Goal: Check status: Check status

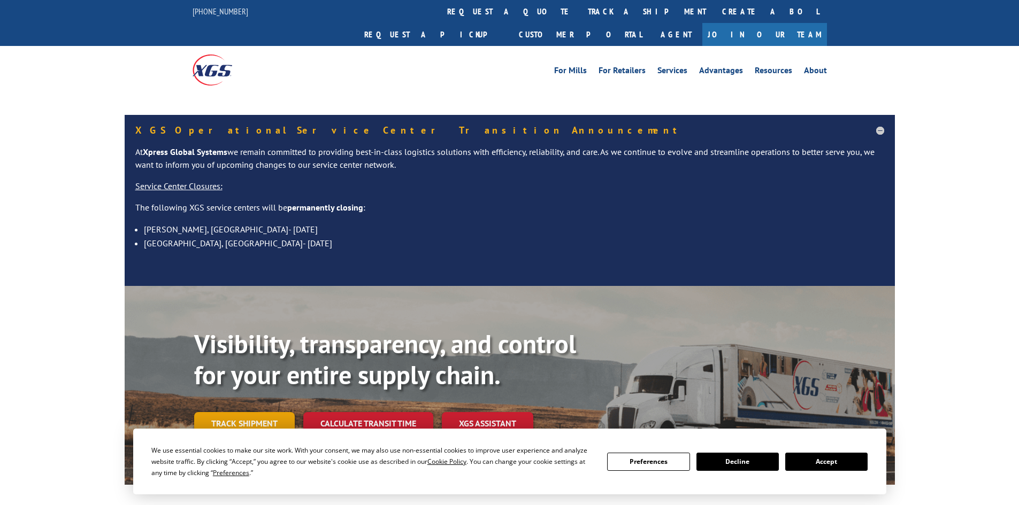
click at [243, 412] on link "Track shipment" at bounding box center [244, 423] width 101 height 22
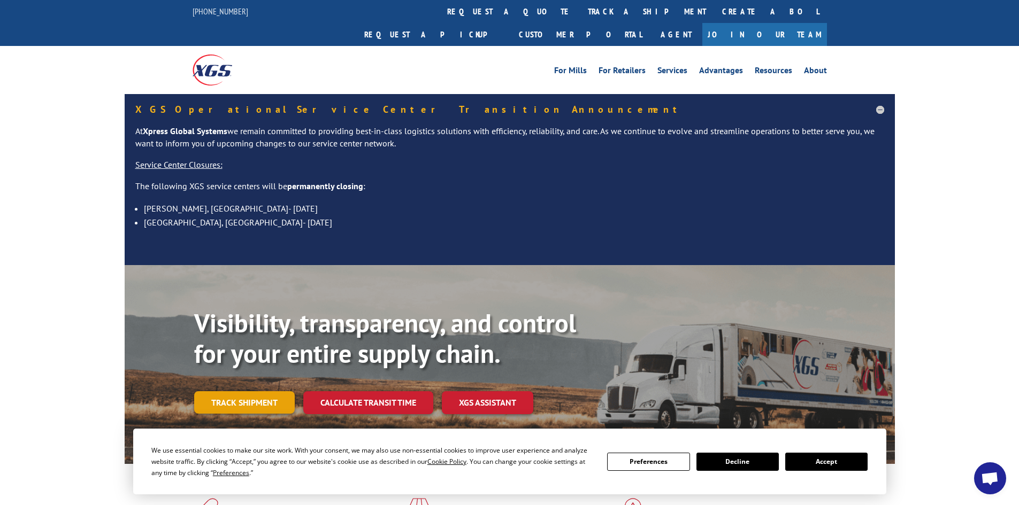
click at [236, 391] on link "Track shipment" at bounding box center [244, 402] width 101 height 22
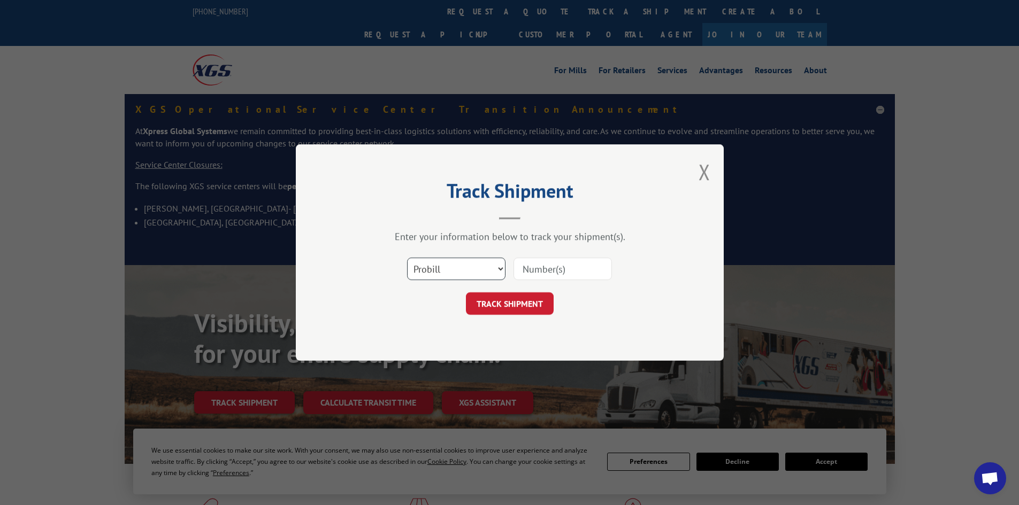
click at [445, 269] on select "Select category... Probill BOL PO" at bounding box center [456, 269] width 98 height 22
click at [407, 258] on select "Select category... Probill BOL PO" at bounding box center [456, 269] width 98 height 22
drag, startPoint x: 451, startPoint y: 267, endPoint x: 447, endPoint y: 279, distance: 13.0
click at [451, 267] on select "Select category... Probill BOL PO" at bounding box center [456, 269] width 98 height 22
select select "po"
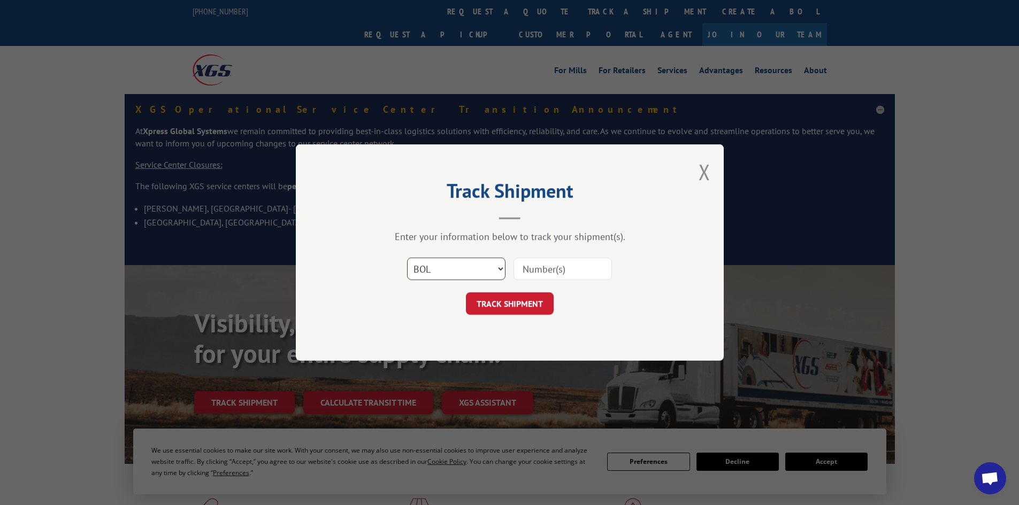
click at [407, 258] on select "Select category... Probill BOL PO" at bounding box center [456, 269] width 98 height 22
drag, startPoint x: 540, startPoint y: 274, endPoint x: 548, endPoint y: 272, distance: 7.8
click at [542, 273] on input at bounding box center [562, 269] width 98 height 22
paste input "63515992"
type input "63515992"
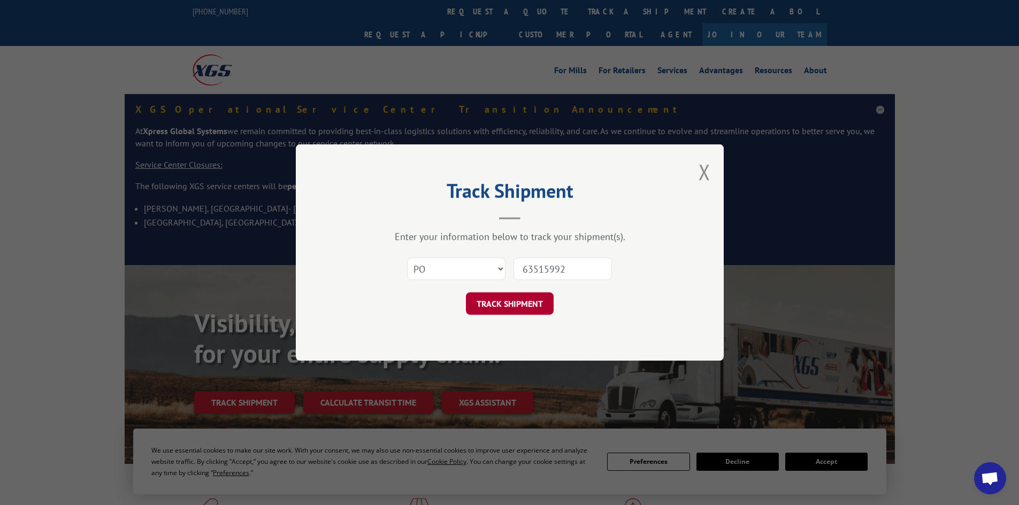
click at [496, 307] on button "TRACK SHIPMENT" at bounding box center [510, 303] width 88 height 22
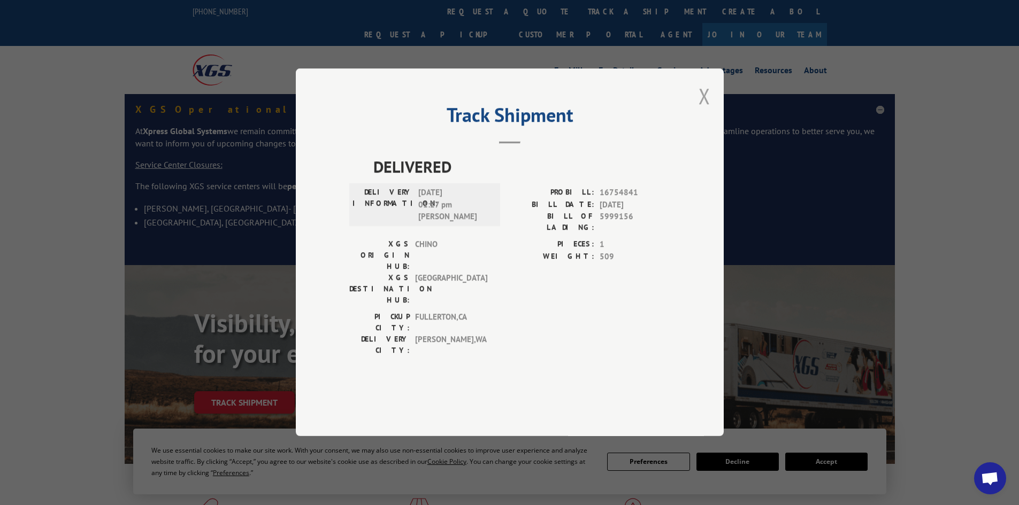
click at [708, 110] on button "Close modal" at bounding box center [704, 96] width 12 height 28
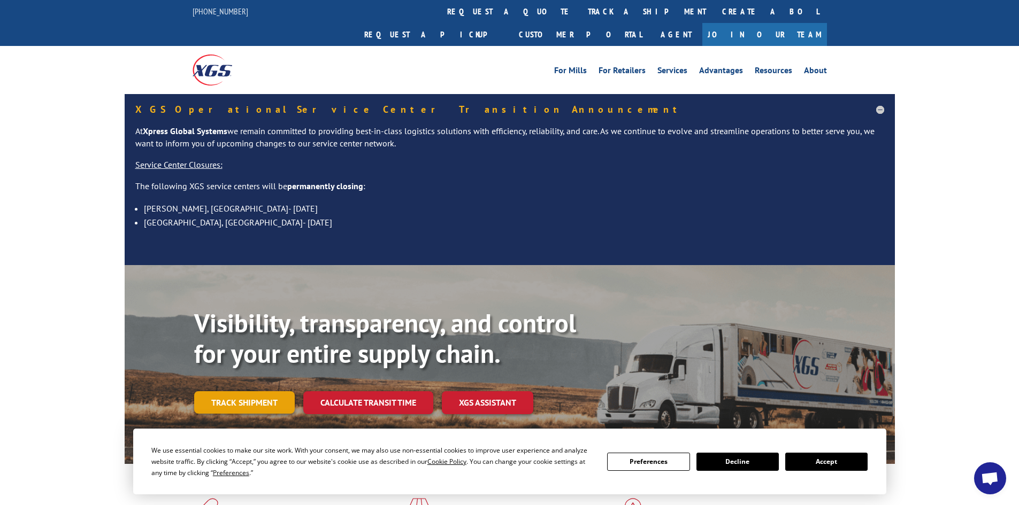
click at [218, 391] on link "Track shipment" at bounding box center [244, 402] width 101 height 22
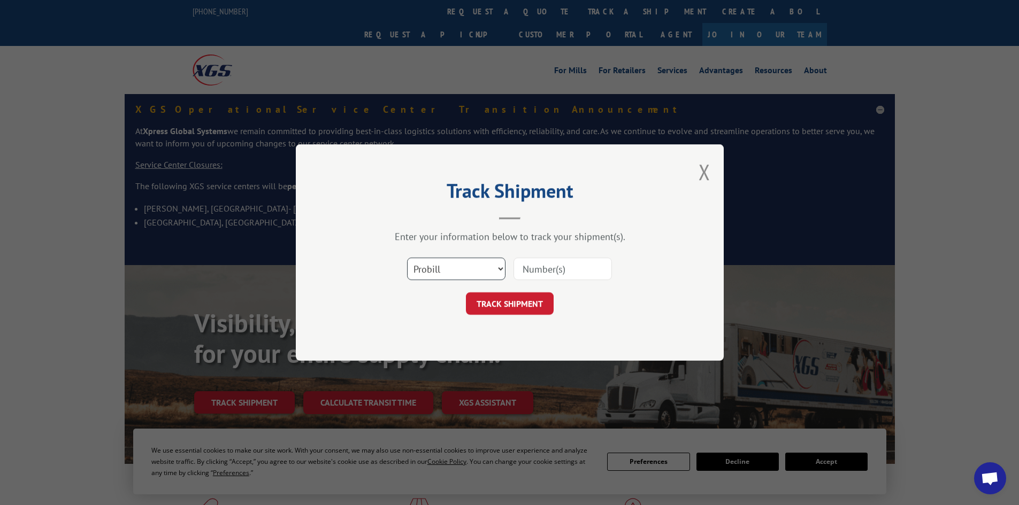
click at [464, 270] on select "Select category... Probill BOL PO" at bounding box center [456, 269] width 98 height 22
select select "po"
click at [407, 258] on select "Select category... Probill BOL PO" at bounding box center [456, 269] width 98 height 22
click at [547, 278] on input at bounding box center [562, 269] width 98 height 22
paste input "63516035"
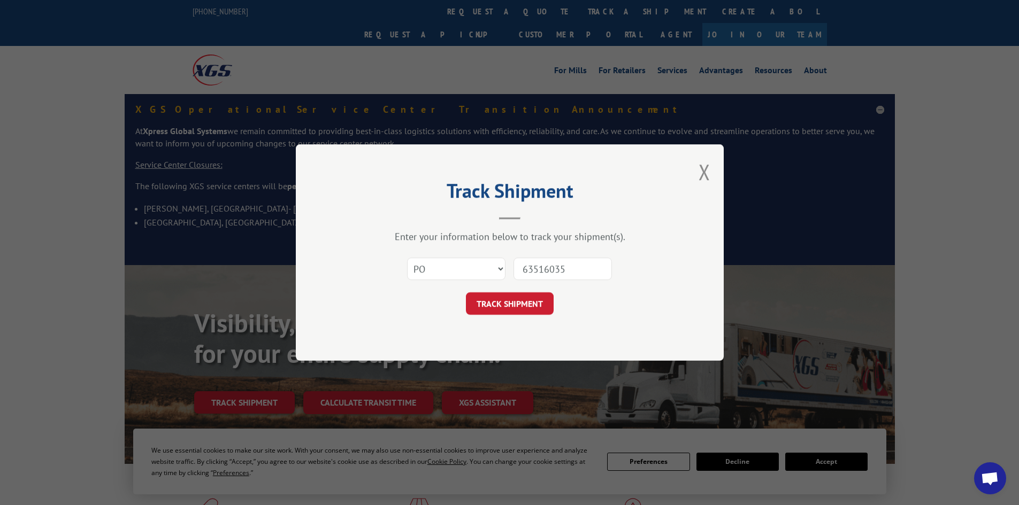
type input "63516035"
click at [514, 318] on div "Track Shipment Enter your information below to track your shipment(s). Select c…" at bounding box center [510, 252] width 428 height 217
click at [507, 308] on button "TRACK SHIPMENT" at bounding box center [510, 303] width 88 height 22
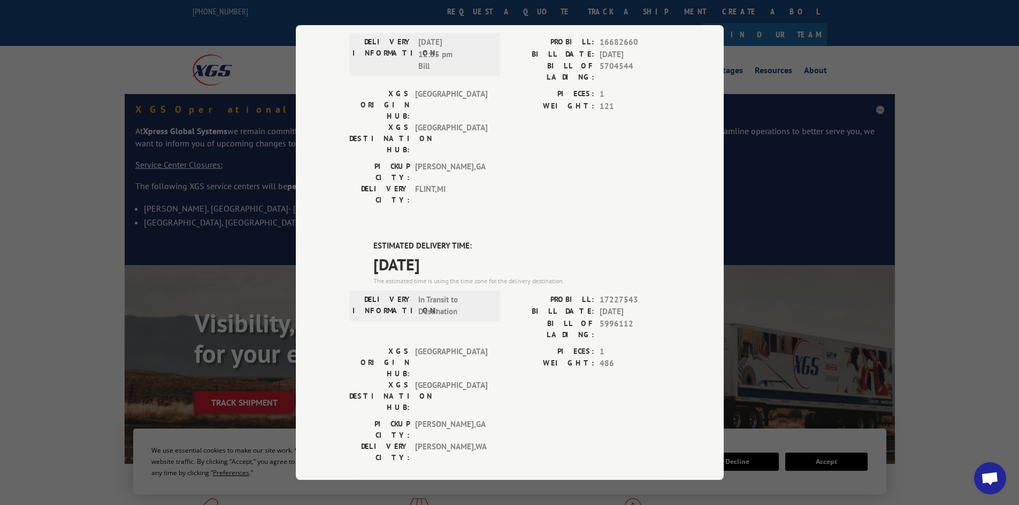
scroll to position [160, 0]
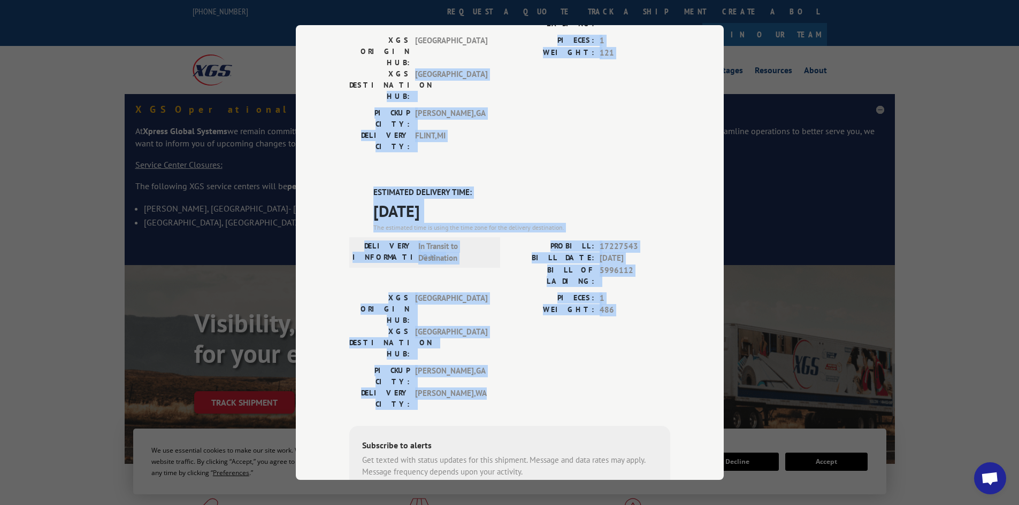
drag, startPoint x: 492, startPoint y: 284, endPoint x: 308, endPoint y: 68, distance: 284.5
click at [297, 59] on div "Track Shipment DELIVERED DELIVERY INFORMATION: [DATE] 12:35 pm [PERSON_NAME]: 1…" at bounding box center [510, 252] width 428 height 455
drag, startPoint x: 562, startPoint y: 244, endPoint x: 552, endPoint y: 250, distance: 11.7
click at [563, 304] on label "WEIGHT:" at bounding box center [552, 310] width 84 height 12
click at [552, 252] on label "BILL DATE:" at bounding box center [552, 258] width 84 height 12
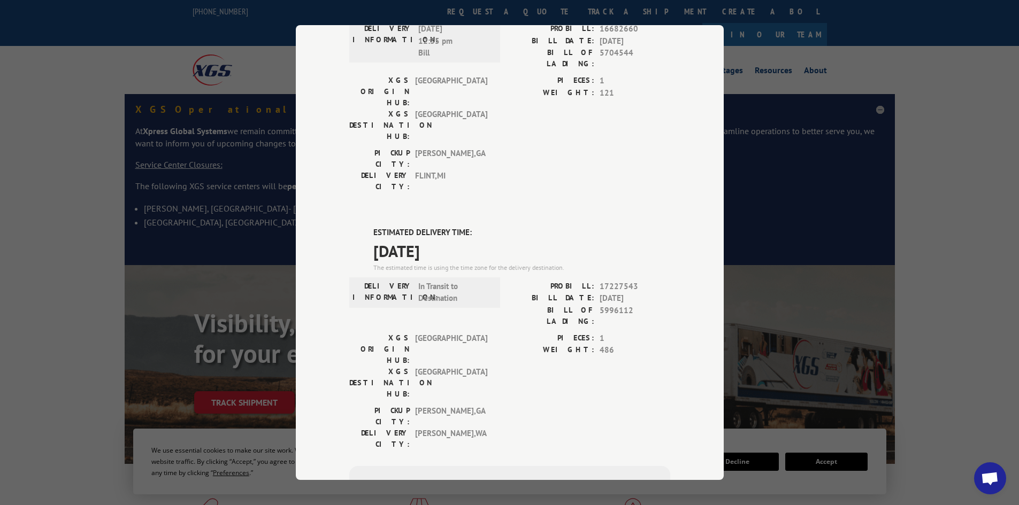
scroll to position [0, 0]
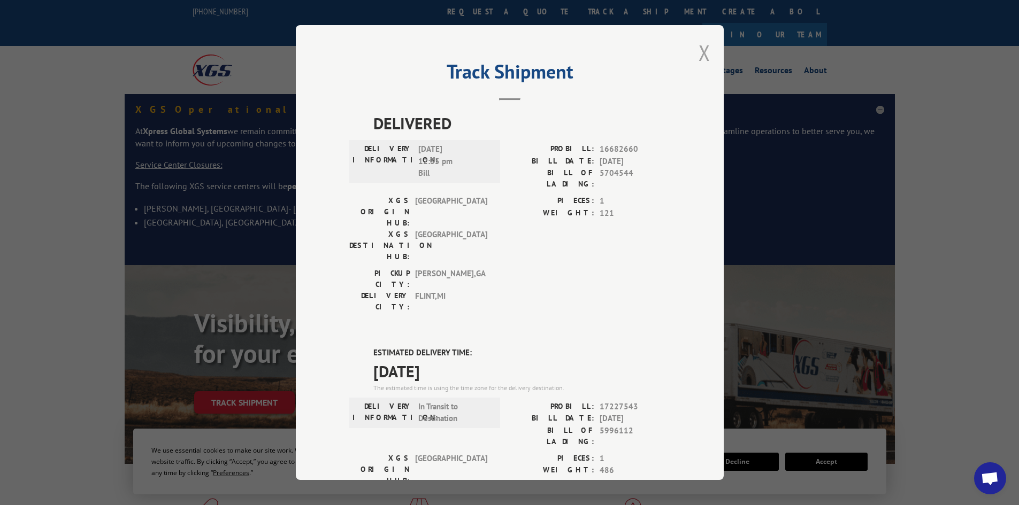
click at [699, 49] on button "Close modal" at bounding box center [704, 52] width 12 height 28
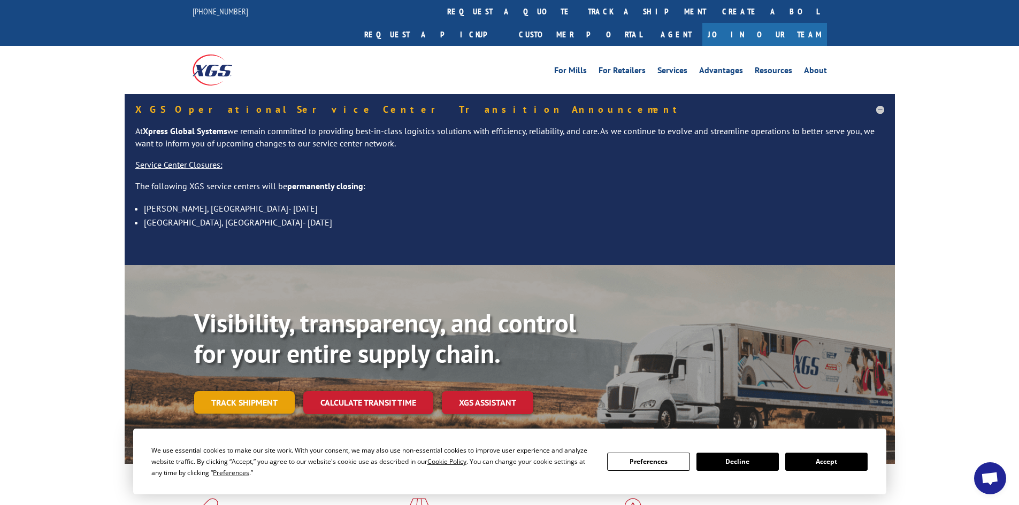
click at [227, 391] on link "Track shipment" at bounding box center [244, 402] width 101 height 22
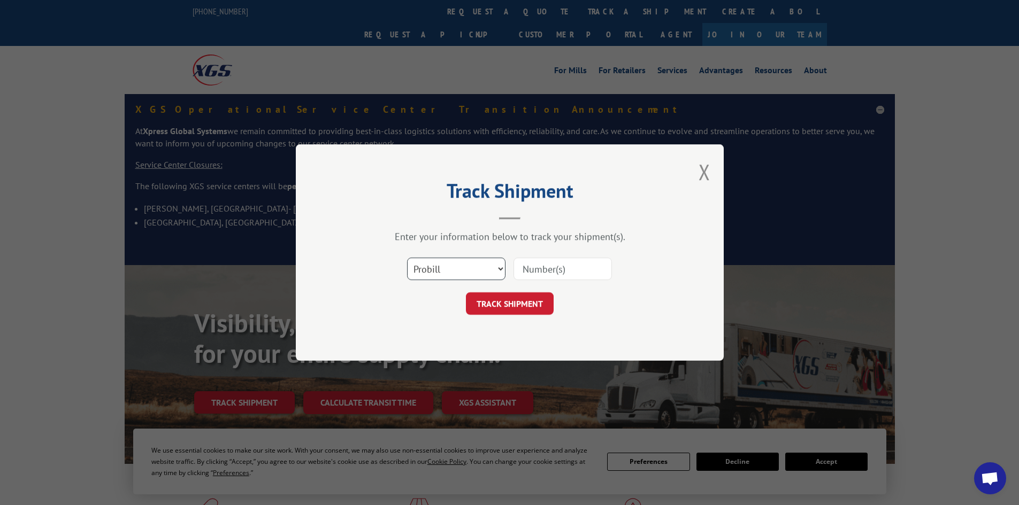
drag, startPoint x: 441, startPoint y: 272, endPoint x: 442, endPoint y: 279, distance: 7.0
click at [442, 272] on select "Select category... Probill BOL PO" at bounding box center [456, 269] width 98 height 22
select select "bol"
click at [407, 258] on select "Select category... Probill BOL PO" at bounding box center [456, 269] width 98 height 22
click at [520, 266] on input at bounding box center [562, 269] width 98 height 22
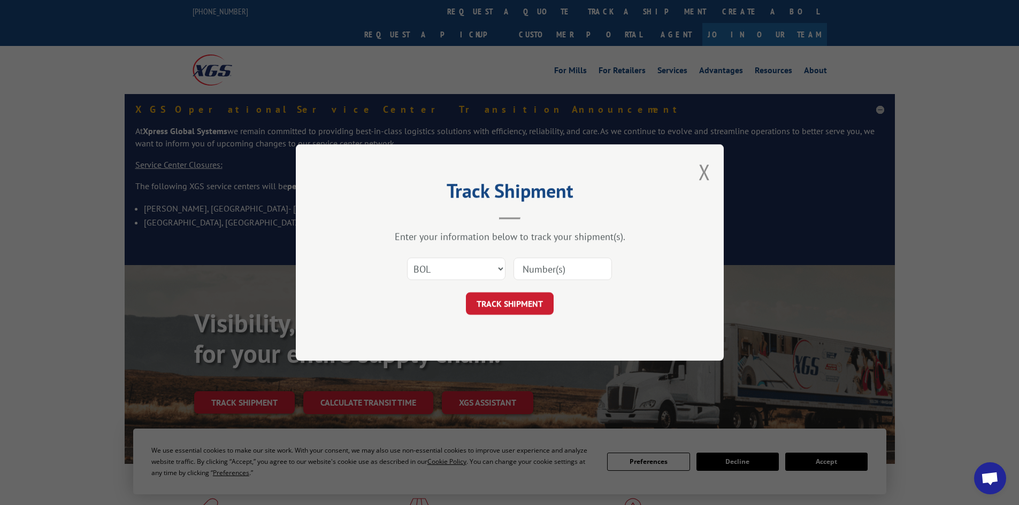
paste input "909275"
type input "909275"
click at [522, 306] on button "TRACK SHIPMENT" at bounding box center [510, 303] width 88 height 22
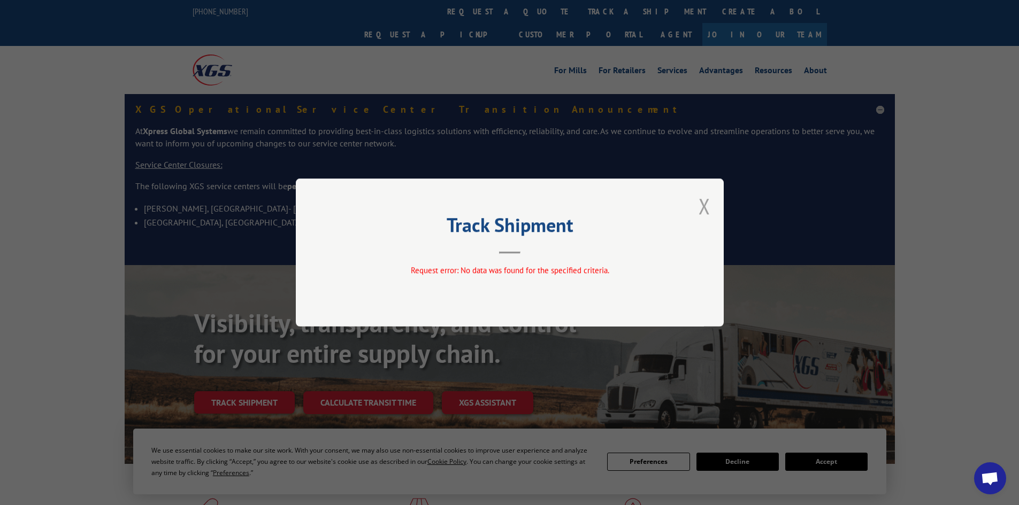
click at [701, 206] on button "Close modal" at bounding box center [704, 206] width 12 height 28
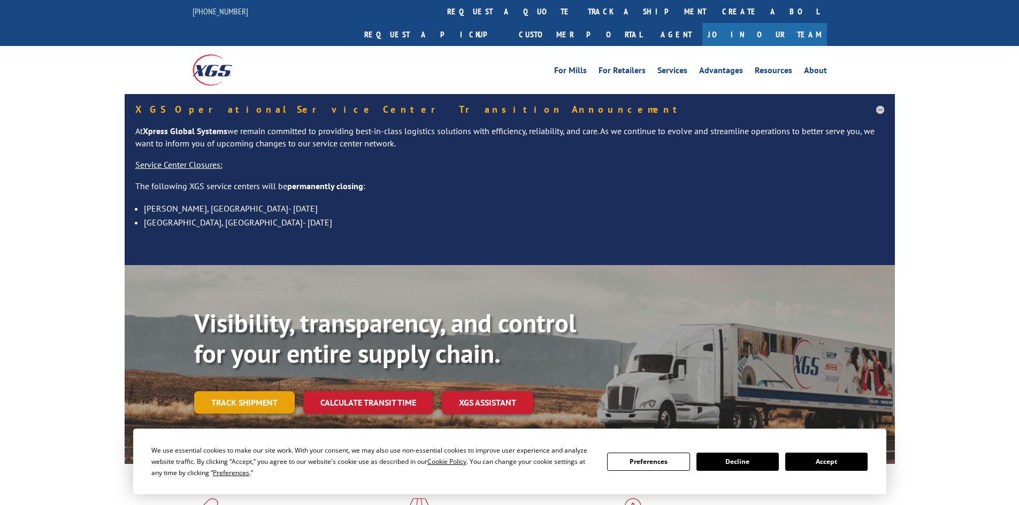
click at [210, 391] on link "Track shipment" at bounding box center [244, 402] width 101 height 22
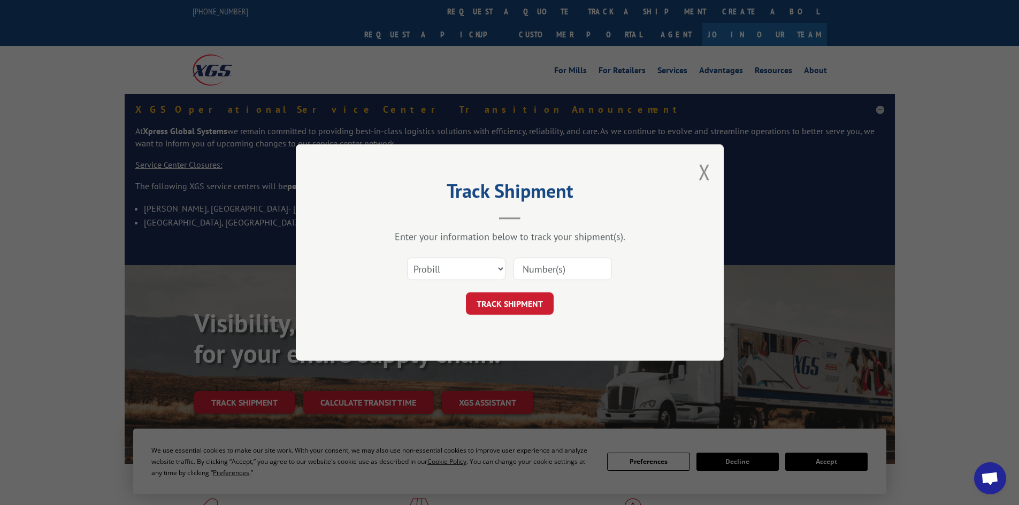
drag, startPoint x: 518, startPoint y: 256, endPoint x: 495, endPoint y: 263, distance: 24.5
click at [518, 257] on div "Select category... Probill BOL PO" at bounding box center [509, 268] width 321 height 35
click at [473, 267] on select "Select category... Probill BOL PO" at bounding box center [456, 269] width 98 height 22
select select "po"
click at [407, 258] on select "Select category... Probill BOL PO" at bounding box center [456, 269] width 98 height 22
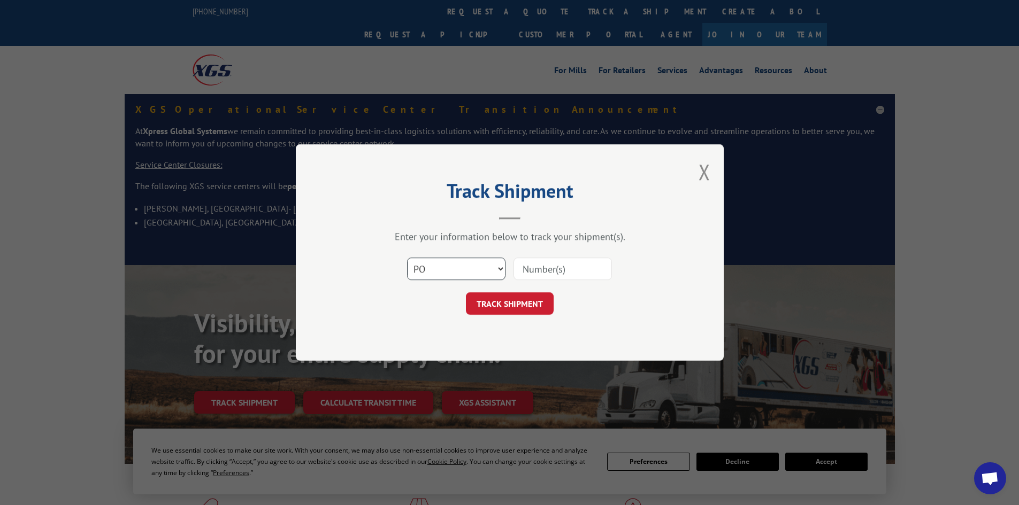
drag, startPoint x: 481, startPoint y: 273, endPoint x: 474, endPoint y: 279, distance: 8.8
click at [482, 273] on select "Select category... Probill BOL PO" at bounding box center [456, 269] width 98 height 22
click at [407, 258] on select "Select category... Probill BOL PO" at bounding box center [456, 269] width 98 height 22
click at [533, 269] on input at bounding box center [562, 269] width 98 height 22
paste input "63515946"
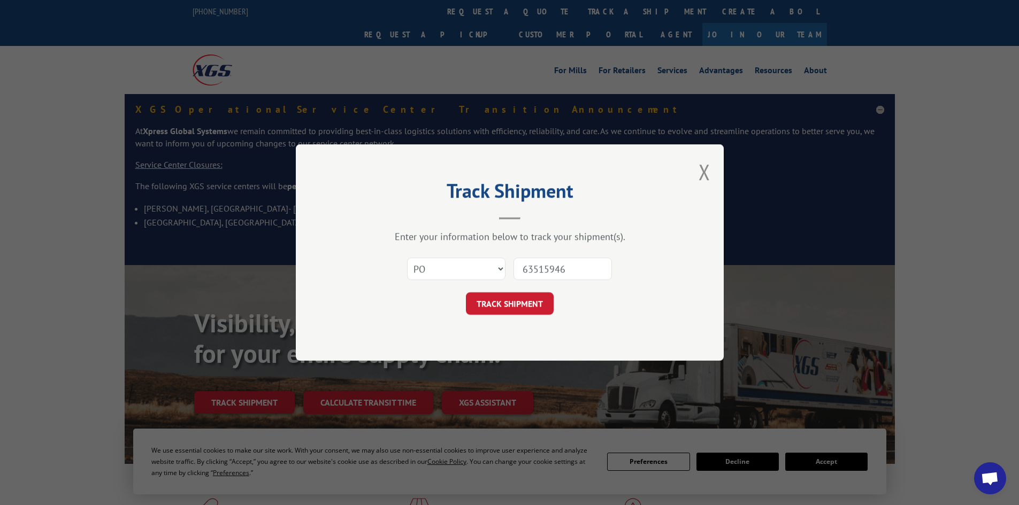
type input "63515946"
click at [521, 292] on button "TRACK SHIPMENT" at bounding box center [510, 303] width 88 height 22
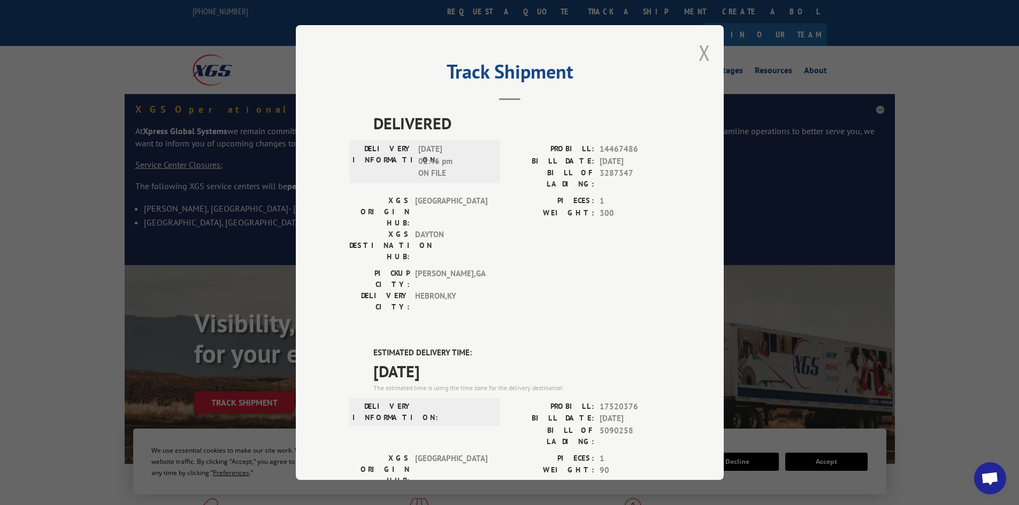
click at [702, 53] on button "Close modal" at bounding box center [704, 52] width 12 height 28
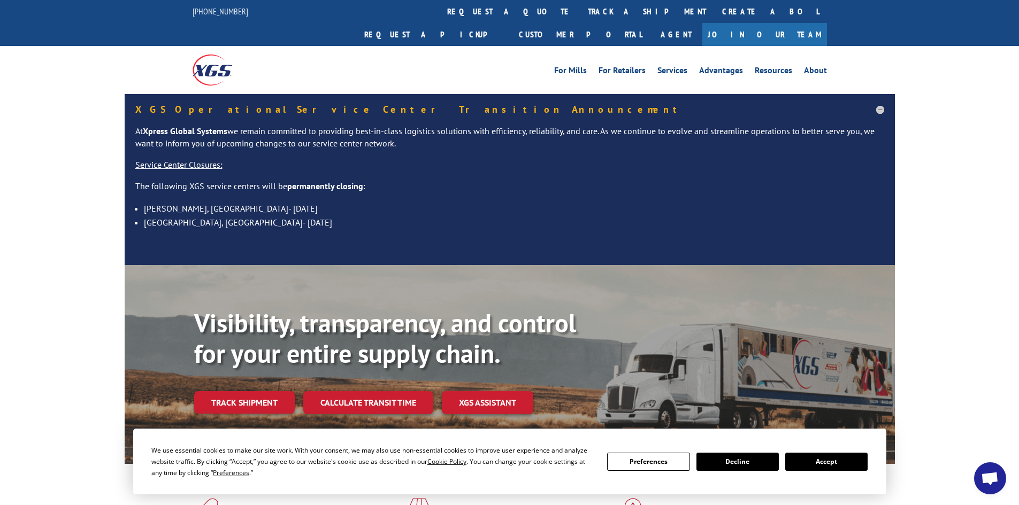
click at [256, 391] on link "Track shipment" at bounding box center [244, 402] width 101 height 22
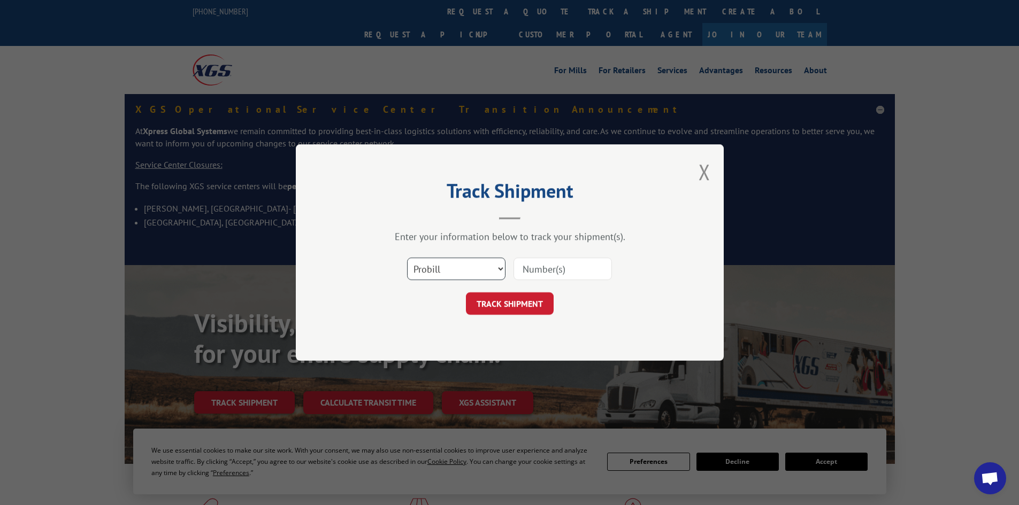
click at [449, 272] on select "Select category... Probill BOL PO" at bounding box center [456, 269] width 98 height 22
select select "po"
click at [407, 258] on select "Select category... Probill BOL PO" at bounding box center [456, 269] width 98 height 22
click at [531, 273] on input at bounding box center [562, 269] width 98 height 22
paste input "63516101"
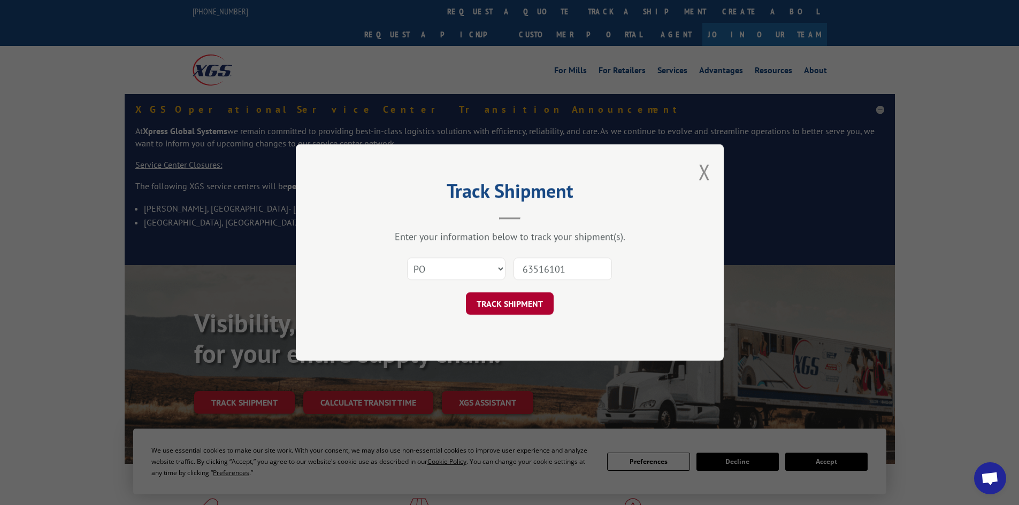
type input "63516101"
click at [502, 299] on button "TRACK SHIPMENT" at bounding box center [510, 303] width 88 height 22
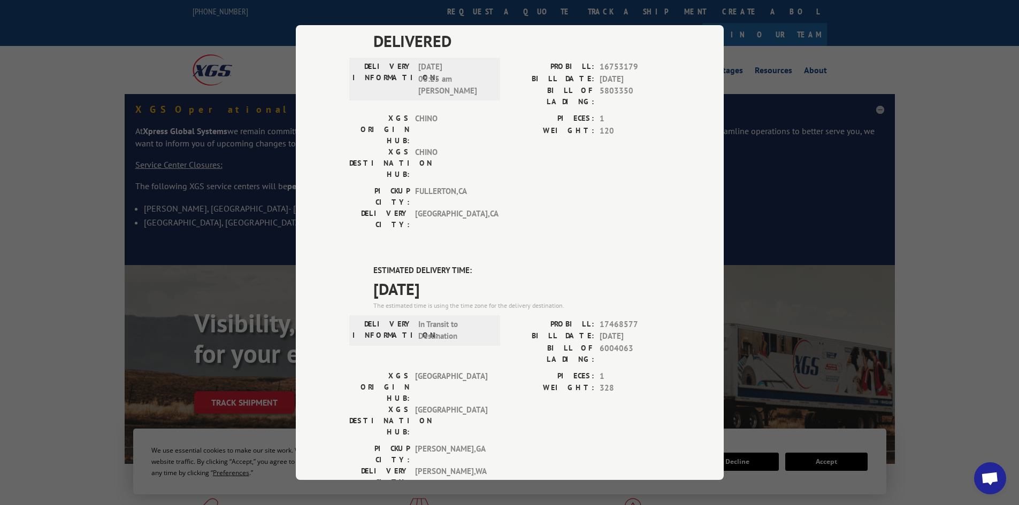
scroll to position [266, 0]
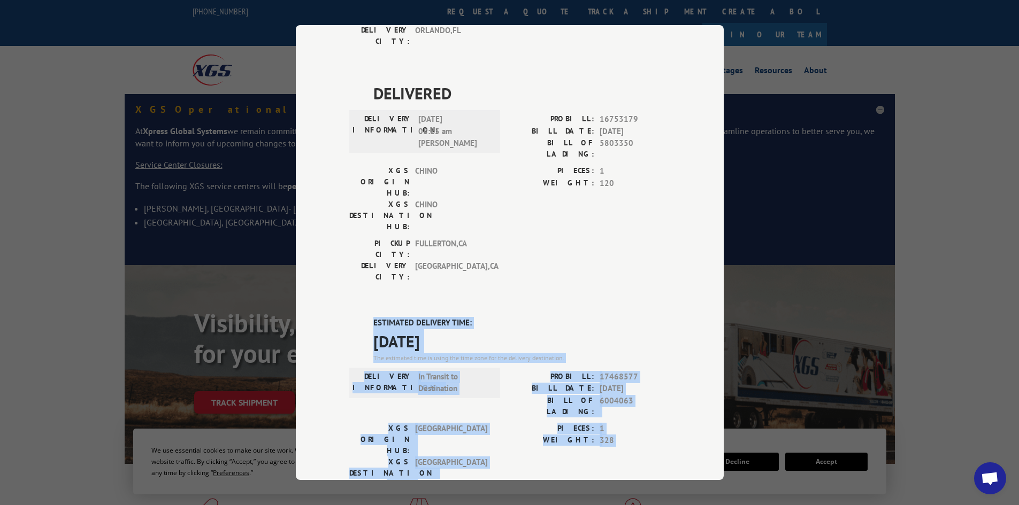
drag, startPoint x: 428, startPoint y: 290, endPoint x: 363, endPoint y: 194, distance: 115.8
click at [363, 317] on div "ESTIMATED DELIVERY TIME: 09/08/2025 The estimated time is using the time zone f…" at bounding box center [509, 509] width 321 height 384
